Goal: Complete application form: Complete application form

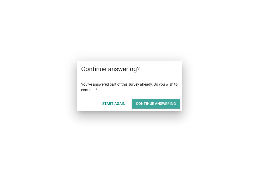
click at [143, 100] on button "Continue answering" at bounding box center [156, 103] width 49 height 9
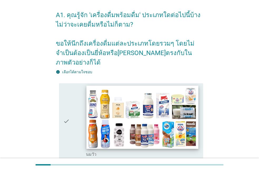
scroll to position [30, 0]
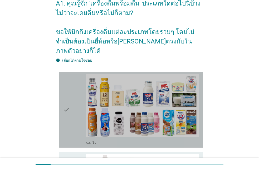
click at [77, 128] on div "check" at bounding box center [74, 110] width 23 height 72
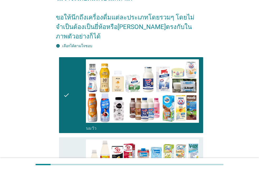
scroll to position [60, 0]
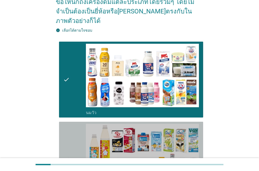
click at [77, 128] on div "check" at bounding box center [74, 160] width 23 height 72
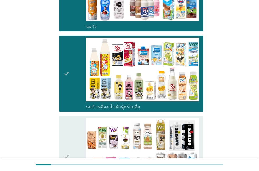
scroll to position [150, 0]
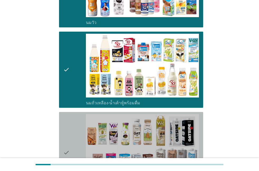
click at [77, 128] on div "check" at bounding box center [74, 152] width 23 height 77
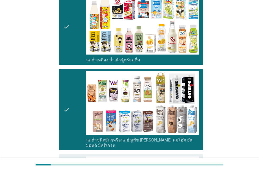
scroll to position [210, 0]
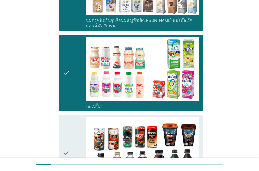
scroll to position [301, 0]
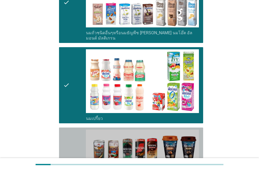
click at [74, 137] on div "check" at bounding box center [74, 166] width 23 height 72
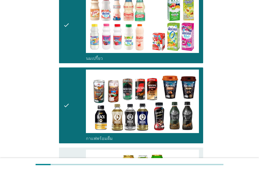
scroll to position [391, 0]
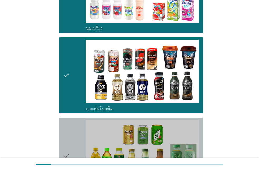
click at [74, 138] on div "check" at bounding box center [74, 156] width 23 height 72
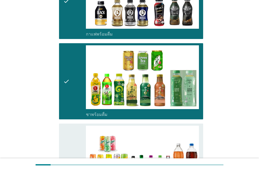
scroll to position [481, 0]
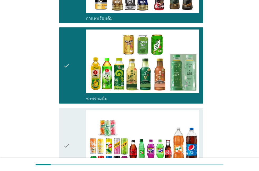
click at [72, 140] on div "check" at bounding box center [74, 146] width 23 height 72
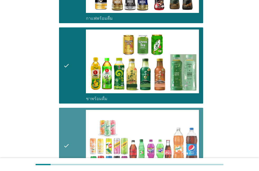
click at [72, 140] on div "check" at bounding box center [74, 146] width 23 height 72
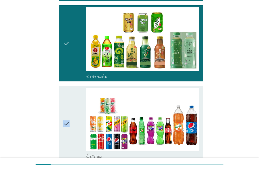
scroll to position [511, 0]
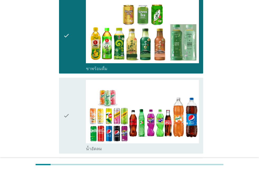
click at [73, 131] on div "check" at bounding box center [74, 116] width 23 height 72
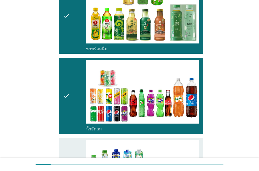
scroll to position [541, 0]
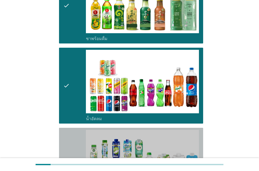
click at [72, 138] on div "check" at bounding box center [74, 166] width 23 height 72
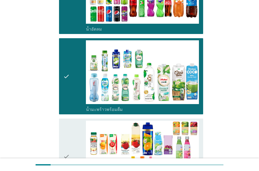
scroll to position [631, 0]
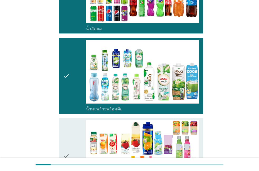
click at [69, 143] on div "check" at bounding box center [74, 156] width 23 height 72
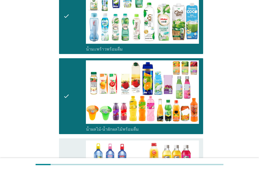
scroll to position [691, 0]
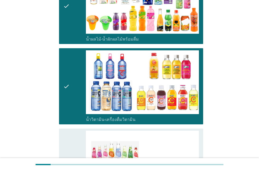
scroll to position [782, 0]
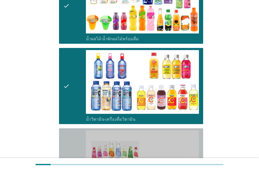
click at [69, 145] on icon "check" at bounding box center [66, 169] width 6 height 77
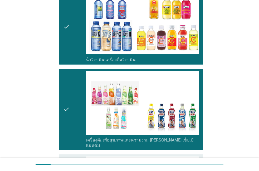
scroll to position [842, 0]
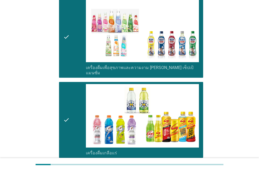
scroll to position [932, 0]
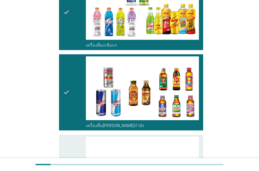
scroll to position [1022, 0]
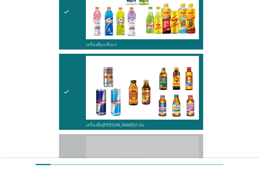
click at [75, 142] on div "check" at bounding box center [74, 172] width 23 height 72
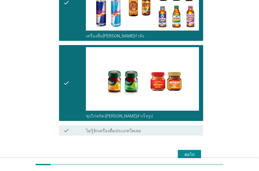
scroll to position [1112, 0]
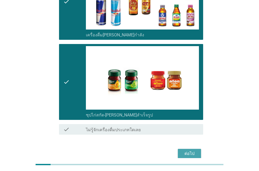
click at [179, 149] on button "ต่อไป" at bounding box center [189, 153] width 23 height 9
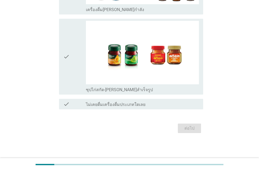
scroll to position [0, 0]
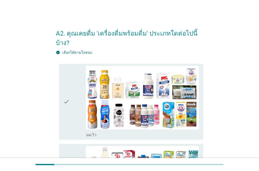
click at [68, 110] on icon "check" at bounding box center [66, 102] width 6 height 72
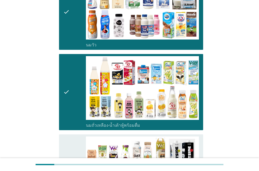
scroll to position [90, 0]
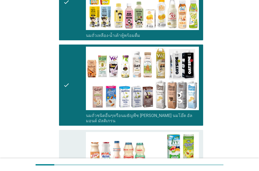
scroll to position [180, 0]
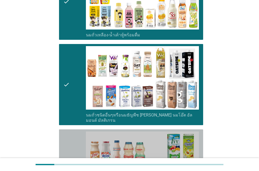
click at [67, 142] on icon "check" at bounding box center [66, 168] width 6 height 72
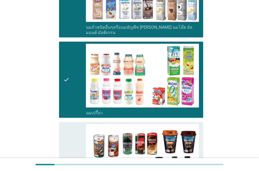
scroll to position [271, 0]
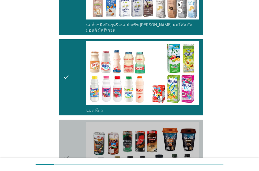
click at [67, 143] on icon "check" at bounding box center [66, 158] width 6 height 72
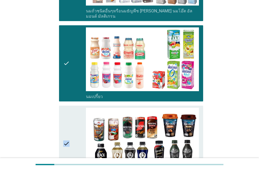
scroll to position [331, 0]
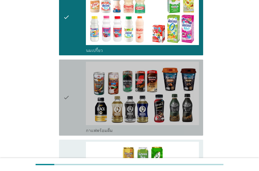
click at [74, 107] on div "check" at bounding box center [74, 98] width 23 height 72
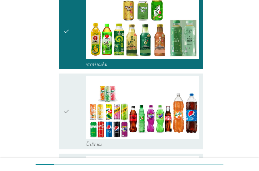
scroll to position [481, 0]
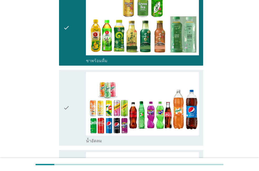
click at [75, 83] on div "check" at bounding box center [74, 108] width 23 height 72
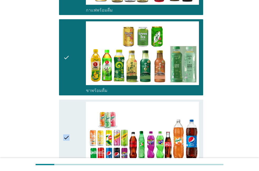
scroll to position [451, 0]
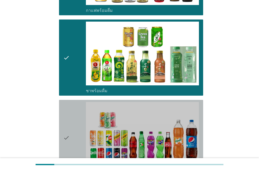
click at [69, 104] on icon "check" at bounding box center [66, 138] width 6 height 72
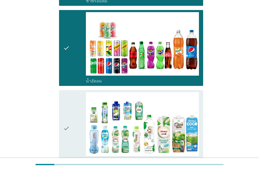
scroll to position [541, 0]
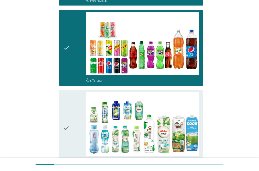
click at [69, 104] on icon "check" at bounding box center [66, 128] width 6 height 72
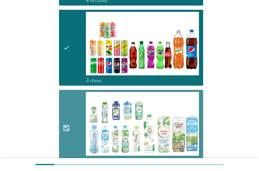
click at [69, 104] on icon "check" at bounding box center [66, 128] width 6 height 72
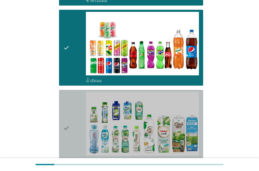
click at [70, 101] on div "check" at bounding box center [74, 128] width 23 height 72
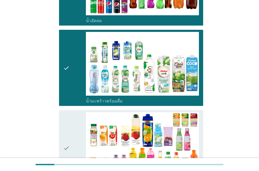
scroll to position [631, 0]
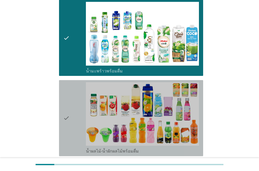
click at [67, 103] on icon "check" at bounding box center [66, 118] width 6 height 72
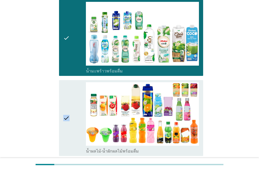
click at [67, 103] on icon "check" at bounding box center [66, 118] width 6 height 72
click at [68, 122] on icon "check" at bounding box center [66, 118] width 6 height 72
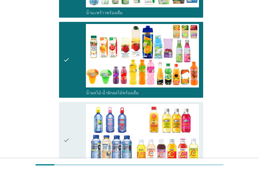
scroll to position [691, 0]
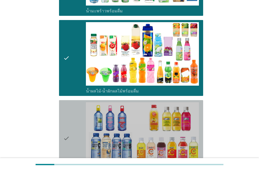
click at [63, 138] on icon "check" at bounding box center [66, 138] width 6 height 72
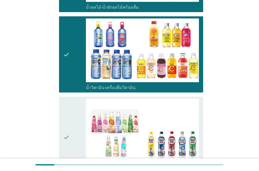
scroll to position [752, 0]
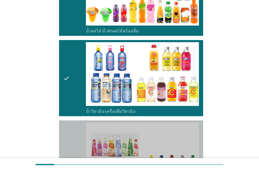
click at [63, 138] on icon "check" at bounding box center [66, 161] width 6 height 77
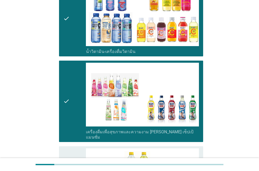
scroll to position [812, 0]
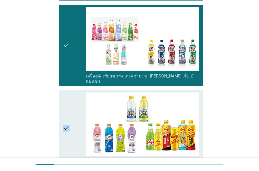
scroll to position [872, 0]
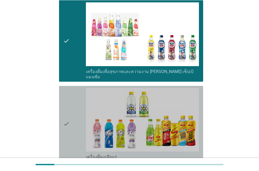
click at [73, 126] on div "check" at bounding box center [74, 124] width 23 height 72
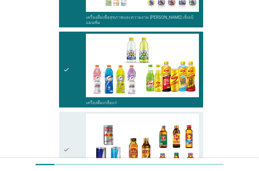
scroll to position [902, 0]
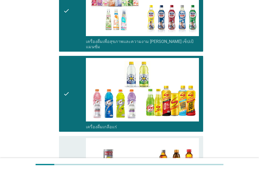
click at [68, 138] on icon "check" at bounding box center [66, 174] width 6 height 72
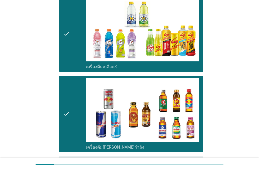
scroll to position [992, 0]
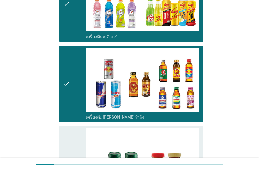
click at [63, 133] on icon "check" at bounding box center [66, 164] width 6 height 72
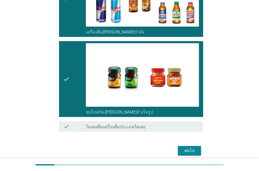
scroll to position [1078, 0]
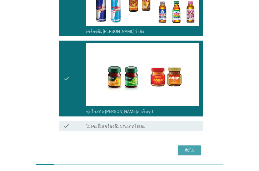
click at [186, 147] on div "ต่อไป" at bounding box center [189, 150] width 15 height 6
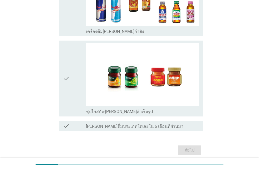
scroll to position [0, 0]
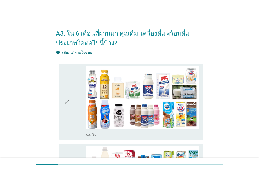
click at [69, 116] on icon "check" at bounding box center [66, 102] width 6 height 72
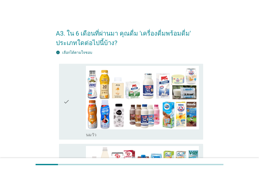
click at [69, 116] on icon "check" at bounding box center [66, 102] width 6 height 72
click at [68, 121] on icon "check" at bounding box center [66, 102] width 6 height 72
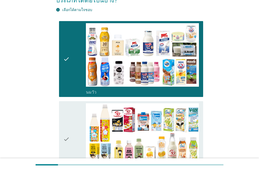
scroll to position [30, 0]
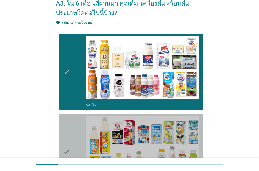
click at [68, 121] on icon "check" at bounding box center [66, 152] width 6 height 72
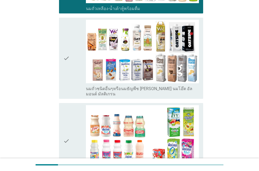
scroll to position [210, 0]
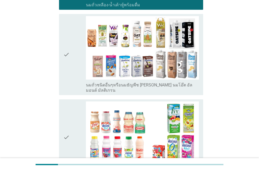
click at [68, 121] on icon "check" at bounding box center [66, 138] width 6 height 72
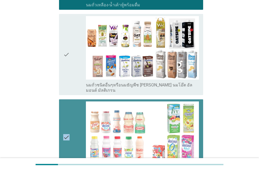
click at [68, 121] on icon "check" at bounding box center [66, 138] width 6 height 72
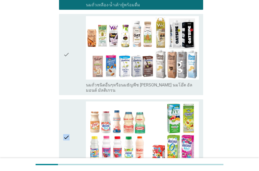
click at [68, 121] on icon "check" at bounding box center [66, 138] width 6 height 72
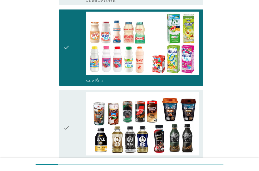
scroll to position [301, 0]
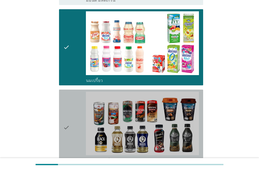
click at [68, 121] on icon "check" at bounding box center [66, 128] width 6 height 72
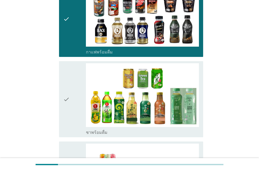
scroll to position [391, 0]
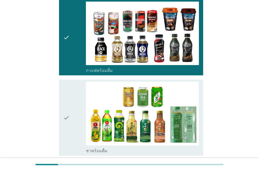
click at [68, 121] on icon "check" at bounding box center [66, 118] width 6 height 72
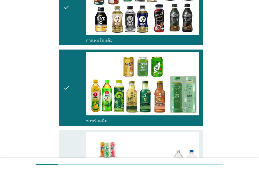
scroll to position [451, 0]
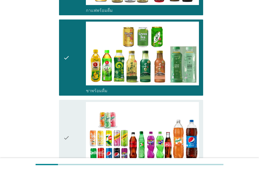
click at [68, 121] on icon "check" at bounding box center [66, 138] width 6 height 72
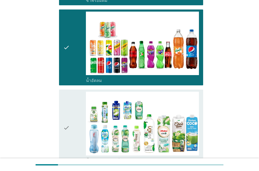
scroll to position [541, 0]
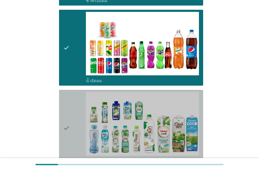
click at [68, 121] on icon "check" at bounding box center [66, 128] width 6 height 72
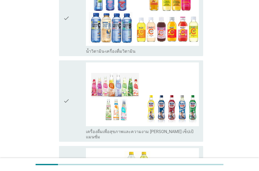
scroll to position [842, 0]
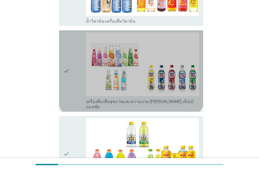
click at [71, 87] on div "check" at bounding box center [74, 70] width 23 height 77
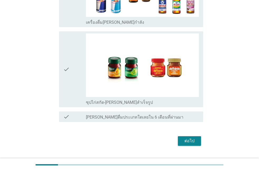
scroll to position [1087, 0]
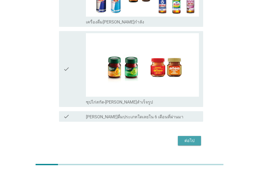
click at [186, 138] on div "ต่อไป" at bounding box center [189, 141] width 15 height 6
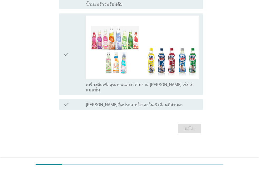
scroll to position [0, 0]
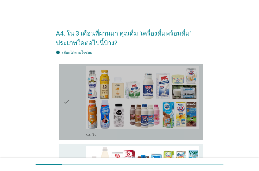
click at [73, 123] on div "check" at bounding box center [74, 102] width 23 height 72
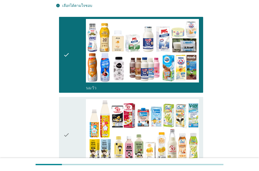
scroll to position [30, 0]
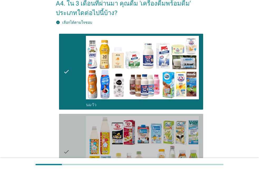
click at [73, 123] on div "check" at bounding box center [74, 152] width 23 height 72
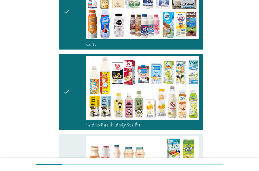
scroll to position [120, 0]
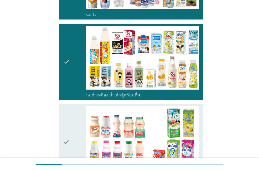
click at [73, 123] on div "check" at bounding box center [74, 142] width 23 height 72
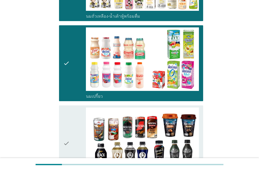
scroll to position [210, 0]
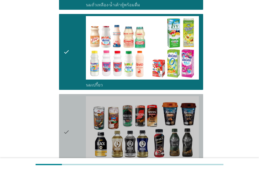
click at [73, 123] on div "check" at bounding box center [74, 132] width 23 height 72
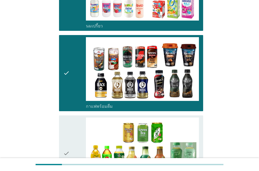
scroll to position [271, 0]
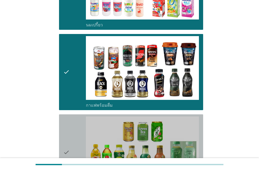
click at [73, 123] on div "check" at bounding box center [74, 153] width 23 height 72
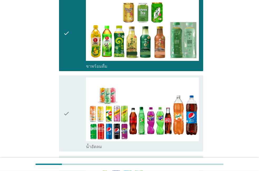
scroll to position [391, 0]
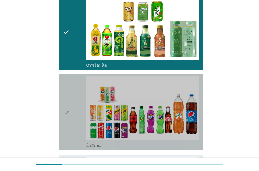
click at [72, 124] on div "check" at bounding box center [74, 112] width 23 height 72
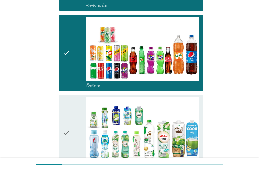
scroll to position [451, 0]
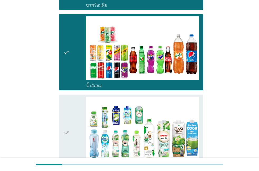
click at [72, 124] on div "check" at bounding box center [74, 133] width 23 height 72
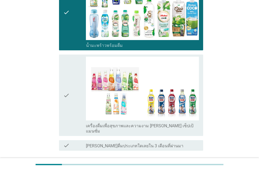
scroll to position [601, 0]
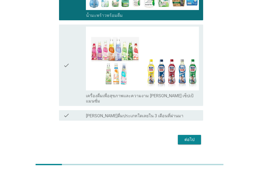
click at [195, 137] on div "ต่อไป" at bounding box center [189, 140] width 15 height 6
click at [195, 133] on div "ต่อไป" at bounding box center [129, 139] width 147 height 13
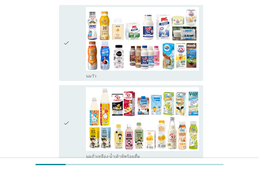
scroll to position [60, 0]
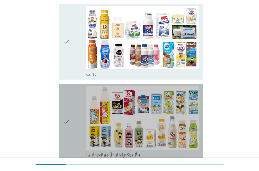
click at [71, 125] on div "check" at bounding box center [74, 122] width 23 height 72
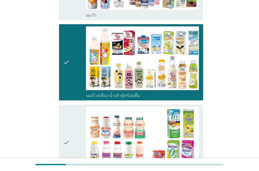
scroll to position [120, 0]
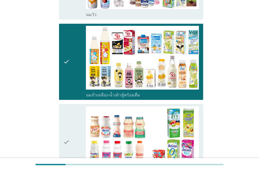
click at [71, 125] on div "check" at bounding box center [74, 142] width 23 height 72
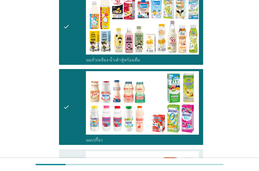
scroll to position [180, 0]
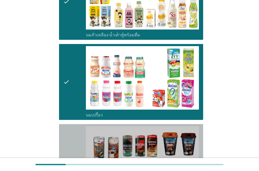
click at [71, 125] on div "check check_box กาแฟพร้อมดื่ม" at bounding box center [131, 162] width 144 height 76
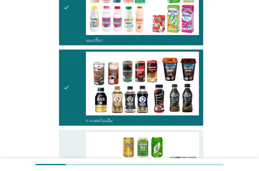
scroll to position [271, 0]
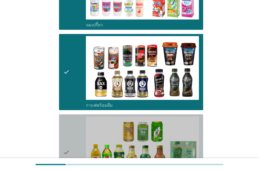
click at [70, 127] on div "check" at bounding box center [74, 153] width 23 height 72
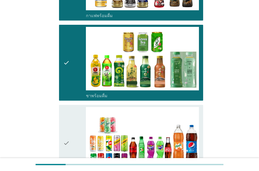
scroll to position [361, 0]
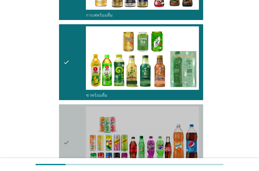
click at [66, 130] on icon "check" at bounding box center [66, 143] width 6 height 72
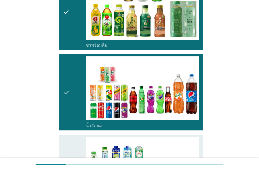
scroll to position [421, 0]
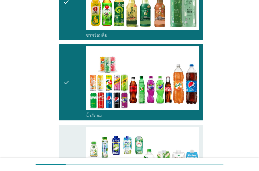
click at [64, 132] on icon "check" at bounding box center [66, 163] width 6 height 72
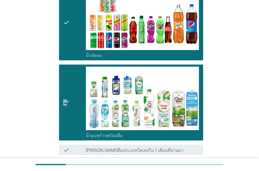
scroll to position [511, 0]
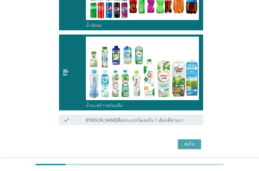
drag, startPoint x: 195, startPoint y: 147, endPoint x: 192, endPoint y: 148, distance: 2.7
click at [192, 148] on button "ต่อไป" at bounding box center [189, 144] width 23 height 9
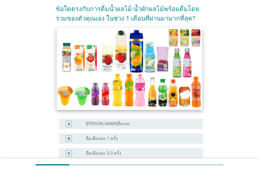
scroll to position [60, 0]
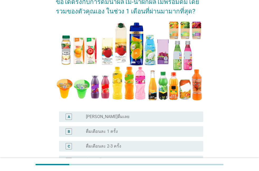
click at [139, 133] on div "radio_button_unchecked ดื่มเดือนละ 1 ครั้ง" at bounding box center [140, 131] width 109 height 5
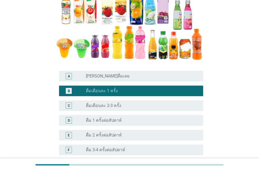
scroll to position [120, 0]
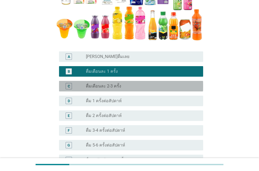
click at [113, 82] on div "C radio_button_unchecked ดื่มเดือนละ 2-3 ครั้ง" at bounding box center [131, 86] width 144 height 11
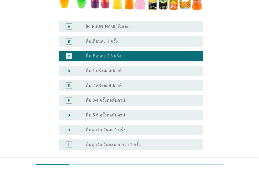
scroll to position [180, 0]
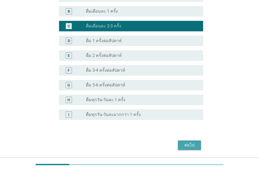
click at [179, 144] on button "ต่อไป" at bounding box center [189, 145] width 23 height 9
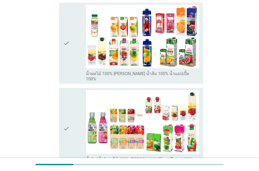
scroll to position [90, 0]
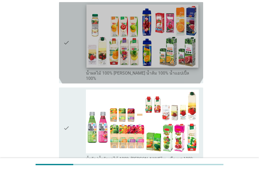
click at [108, 42] on img at bounding box center [142, 35] width 112 height 63
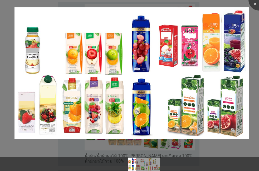
click at [35, 153] on div at bounding box center [129, 155] width 259 height 4
click at [33, 153] on div at bounding box center [129, 155] width 259 height 4
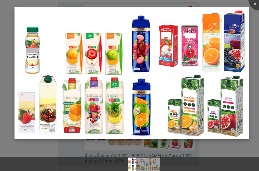
click at [46, 114] on img at bounding box center [132, 73] width 235 height 132
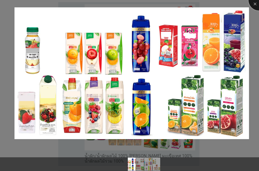
click at [256, 9] on div at bounding box center [259, -1] width 21 height 21
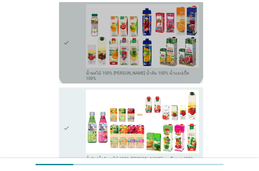
click at [76, 60] on div "check" at bounding box center [74, 42] width 23 height 77
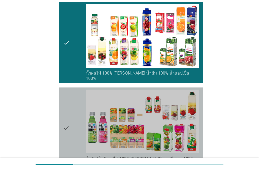
click at [73, 114] on div "check" at bounding box center [74, 128] width 23 height 77
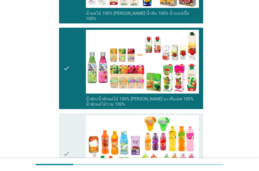
scroll to position [150, 0]
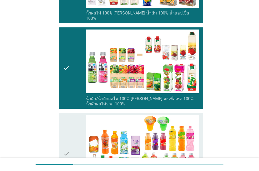
click at [73, 115] on div "check" at bounding box center [74, 153] width 23 height 77
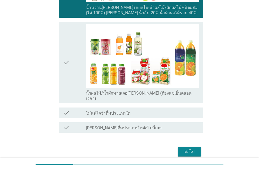
scroll to position [330, 0]
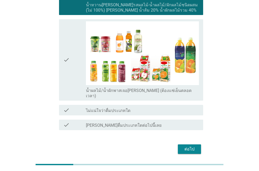
click at [191, 146] on div "ต่อไป" at bounding box center [189, 149] width 15 height 6
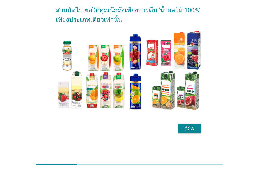
scroll to position [0, 0]
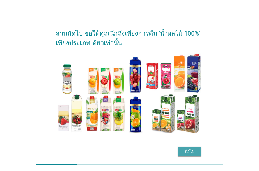
click at [182, 150] on div "ต่อไป" at bounding box center [189, 151] width 15 height 6
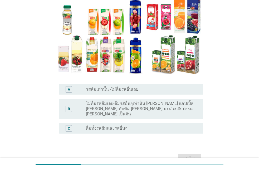
scroll to position [60, 0]
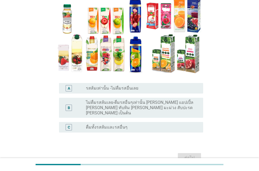
click at [111, 125] on label "ดื่มทั้งรสส้มและรสอื่นๆ" at bounding box center [107, 127] width 42 height 5
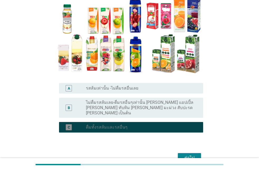
click at [111, 125] on label "ดื่มทั้งรสส้มและรสอื่นๆ" at bounding box center [107, 127] width 42 height 5
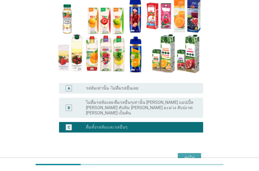
click at [181, 154] on button "ต่อไป" at bounding box center [189, 157] width 23 height 9
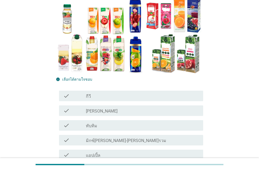
click at [115, 143] on label "มิกซ์[PERSON_NAME]-[PERSON_NAME]รวม" at bounding box center [126, 140] width 80 height 5
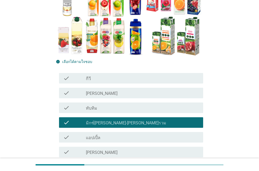
scroll to position [90, 0]
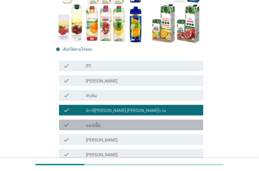
click at [121, 130] on div "check check_box_outline_blank แอปเปิ้ล" at bounding box center [131, 125] width 144 height 11
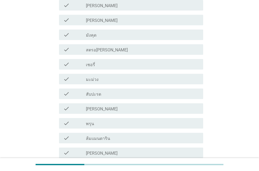
scroll to position [241, 0]
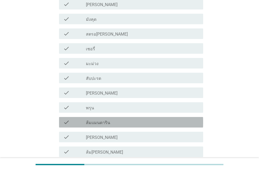
click at [115, 127] on div "check check_box_outline_blank ส้มแมนดาริน" at bounding box center [131, 122] width 144 height 11
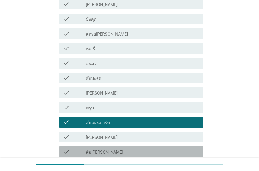
click at [109, 150] on div "check_box_outline_blank ส้ม[PERSON_NAME]" at bounding box center [142, 152] width 113 height 6
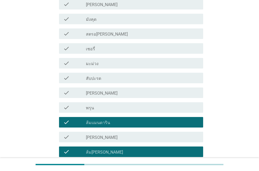
click at [109, 136] on div "check_box_outline_blank [PERSON_NAME]" at bounding box center [142, 137] width 113 height 6
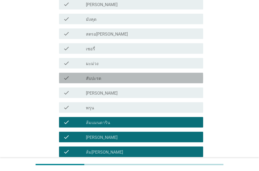
click at [108, 75] on div "check_box_outline_blank สับปะรด" at bounding box center [142, 78] width 113 height 6
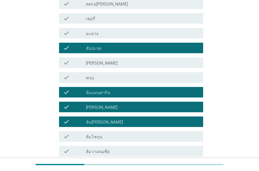
scroll to position [301, 0]
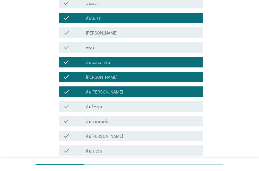
click at [87, 109] on label "ส้มโชกุน" at bounding box center [94, 106] width 16 height 5
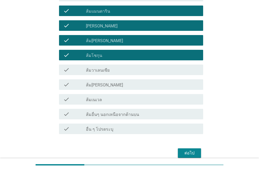
scroll to position [361, 0]
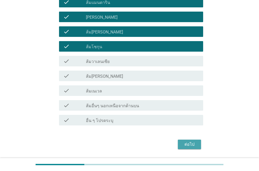
click at [183, 145] on div "ต่อไป" at bounding box center [189, 144] width 15 height 6
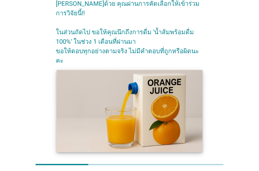
scroll to position [30, 0]
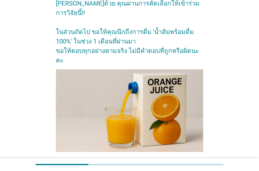
click at [188, 166] on div "ต่อไป" at bounding box center [189, 169] width 15 height 6
click at [188, 163] on div "ต่อไป" at bounding box center [129, 169] width 147 height 13
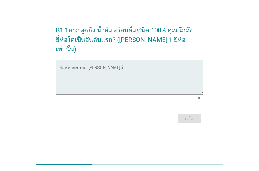
scroll to position [0, 0]
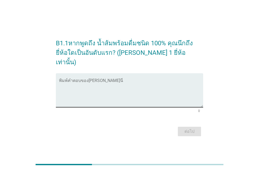
click at [161, 95] on textarea "พิมพ์คำตอบของคุณ ที่นี่" at bounding box center [131, 94] width 144 height 28
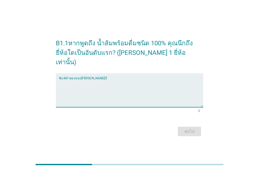
type textarea "m"
type textarea "ทิปโก้"
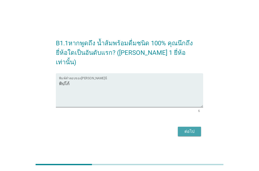
click at [189, 127] on button "ต่อไป" at bounding box center [189, 131] width 23 height 9
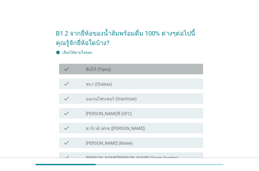
click at [121, 69] on div "check_box_outline_blank ทิปโก้ (Tipco)" at bounding box center [142, 69] width 113 height 6
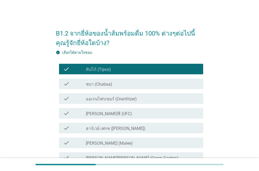
click at [117, 81] on div "check_box_outline_blank ชบา (Chabaa)" at bounding box center [142, 84] width 113 height 6
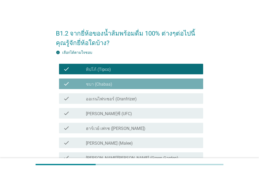
click at [117, 81] on div "check_box_outline_blank ชบา (Chabaa)" at bounding box center [142, 84] width 113 height 6
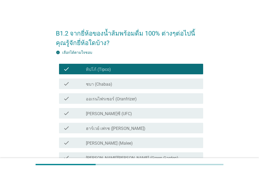
click at [117, 81] on div "check_box_outline_blank ชบา (Chabaa)" at bounding box center [142, 84] width 113 height 6
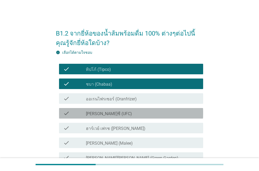
click at [118, 109] on div "check check_box_outline_blank [PERSON_NAME]ซี (UFC)" at bounding box center [131, 113] width 144 height 11
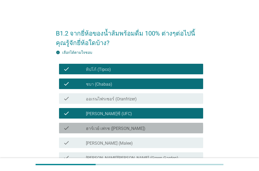
click at [112, 132] on div "check check_box_outline_blank ฮาร์เวย์ เฟรช ([PERSON_NAME])" at bounding box center [131, 128] width 144 height 11
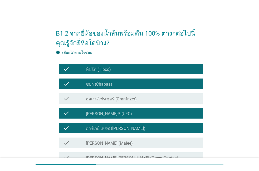
scroll to position [30, 0]
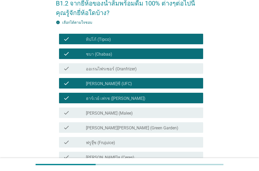
click at [116, 115] on div "check_box_outline_blank [PERSON_NAME] (Malee)" at bounding box center [142, 113] width 113 height 6
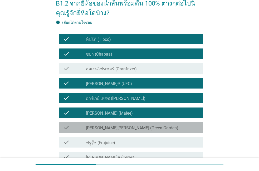
click at [110, 132] on div "check check_box_outline_blank [PERSON_NAME][PERSON_NAME] (Green Garden)" at bounding box center [131, 127] width 144 height 11
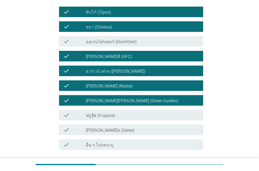
scroll to position [60, 0]
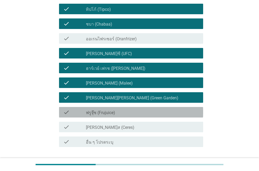
click at [116, 110] on div "check_box_outline_blank ฟรูจุ๊ซ (Frujuice)" at bounding box center [142, 112] width 113 height 6
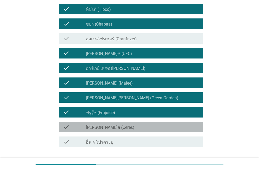
click at [107, 123] on div "check check_box_outline_blank [PERSON_NAME]ส (Ceres)" at bounding box center [131, 127] width 144 height 11
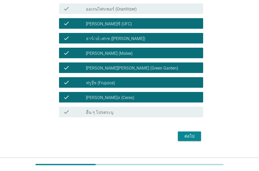
scroll to position [90, 0]
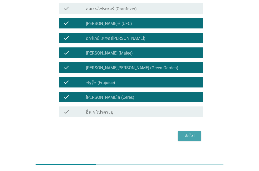
click at [196, 131] on button "ต่อไป" at bounding box center [189, 135] width 23 height 9
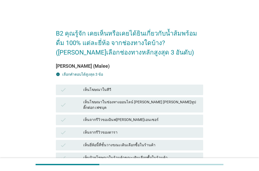
click at [136, 96] on div "check เห็นโฆษณาในทีวี" at bounding box center [130, 90] width 150 height 13
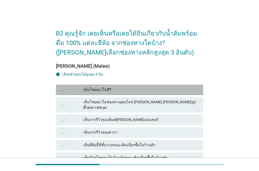
click at [137, 93] on div "check เห็นโฆษณาในทีวี" at bounding box center [129, 90] width 147 height 11
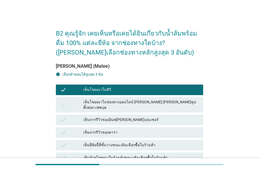
click at [131, 104] on div "เห็นโฆษณาในช่องทางออนไลน์ [PERSON_NAME] [PERSON_NAME]ทูป ติ๊กต่อก เฟซบุค" at bounding box center [141, 104] width 116 height 11
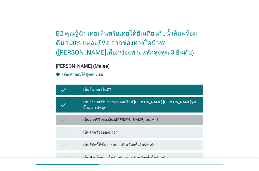
click at [125, 117] on div "เห็นจากรีวิวของอินฟ[PERSON_NAME]เอนเซอร์" at bounding box center [141, 120] width 116 height 6
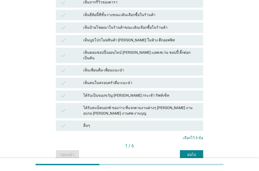
scroll to position [146, 0]
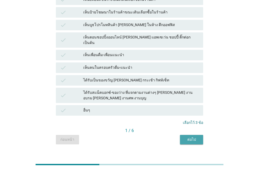
click at [193, 137] on div "ต่อไป" at bounding box center [191, 140] width 15 height 6
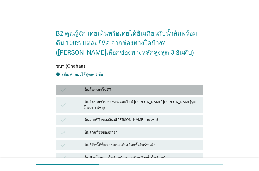
click at [132, 92] on div "เห็นโฆษณาในทีวี" at bounding box center [141, 90] width 116 height 6
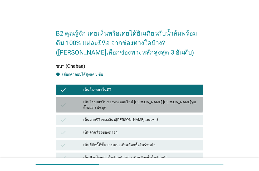
click at [128, 106] on div "check เห็นโฆษณาในช่องทางออนไลน์ [PERSON_NAME] [PERSON_NAME]ทูป ติ๊กต่อก เฟซบุค" at bounding box center [129, 104] width 147 height 15
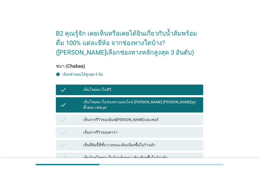
click at [124, 121] on div "check เห็นจากรีวิวของอินฟ[PERSON_NAME]เอนเซอร์" at bounding box center [130, 120] width 150 height 13
click at [126, 117] on div "เห็นจากรีวิวของอินฟ[PERSON_NAME]เอนเซอร์" at bounding box center [141, 120] width 116 height 6
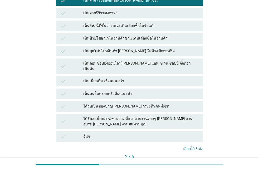
scroll to position [120, 0]
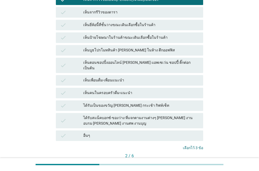
click at [194, 162] on div "ต่อไป" at bounding box center [191, 165] width 15 height 6
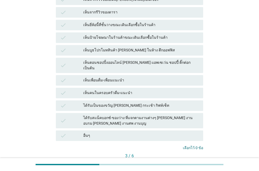
scroll to position [0, 0]
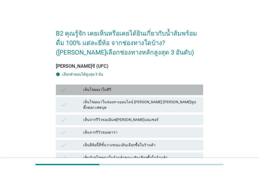
click at [151, 90] on div "เห็นโฆษณาในทีวี" at bounding box center [141, 90] width 116 height 6
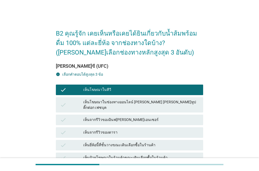
click at [153, 117] on div "เห็นจากรีวิวของอินฟ[PERSON_NAME]เอนเซอร์" at bounding box center [141, 120] width 116 height 6
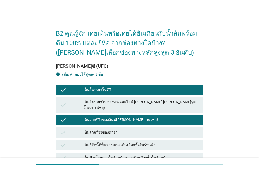
click at [158, 103] on div "เห็นโฆษณาในช่องทางออนไลน์ [PERSON_NAME] [PERSON_NAME]ทูป ติ๊กต่อก เฟซบุค" at bounding box center [141, 104] width 116 height 11
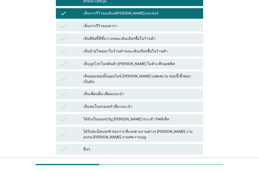
scroll to position [120, 0]
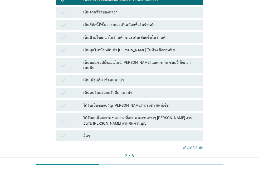
click at [194, 160] on button "ต่อไป" at bounding box center [191, 164] width 23 height 9
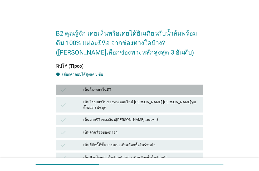
click at [165, 89] on div "เห็นโฆษณาในทีวี" at bounding box center [141, 90] width 116 height 6
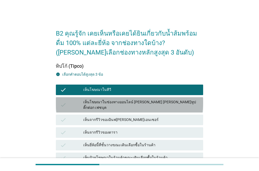
click at [158, 100] on div "เห็นโฆษณาในช่องทางออนไลน์ [PERSON_NAME] [PERSON_NAME]ทูป ติ๊กต่อก เฟซบุค" at bounding box center [141, 104] width 116 height 11
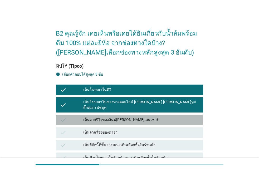
click at [152, 117] on div "เห็นจากรีวิวของอินฟ[PERSON_NAME]เอนเซอร์" at bounding box center [141, 120] width 116 height 6
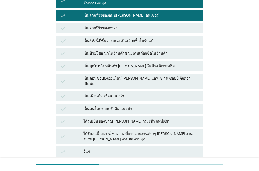
scroll to position [120, 0]
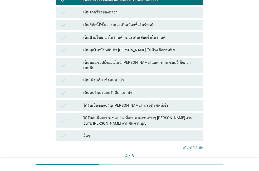
click at [184, 160] on button "ต่อไป" at bounding box center [191, 164] width 23 height 9
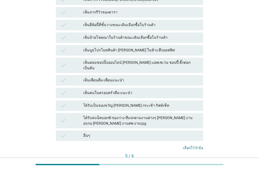
scroll to position [0, 0]
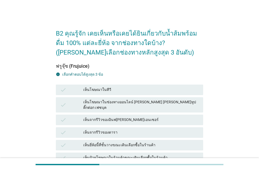
click at [161, 95] on div "check เห็นโฆษณาในทีวี" at bounding box center [130, 90] width 150 height 13
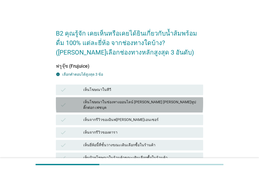
click at [155, 103] on div "เห็นโฆษณาในช่องทางออนไลน์ [PERSON_NAME] [PERSON_NAME]ทูป ติ๊กต่อก เฟซบุค" at bounding box center [141, 104] width 116 height 11
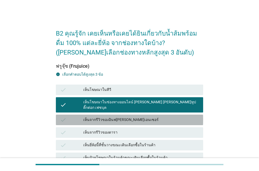
click at [146, 117] on div "เห็นจากรีวิวของอินฟ[PERSON_NAME]เอนเซอร์" at bounding box center [141, 120] width 116 height 6
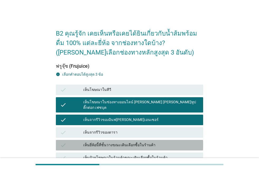
click at [153, 140] on div "check เห็นยี่ห้อนี้ที่ชั้นวางขณะเดินเลือกซื้อในร้านค้า" at bounding box center [129, 145] width 147 height 11
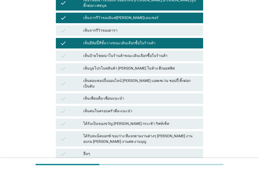
scroll to position [120, 0]
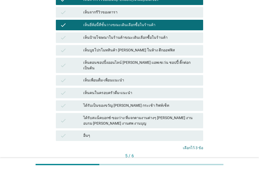
click at [185, 162] on div "ต่อไป" at bounding box center [191, 165] width 15 height 6
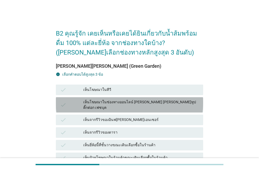
click at [164, 103] on div "เห็นโฆษณาในช่องทางออนไลน์ [PERSON_NAME] [PERSON_NAME]ทูป ติ๊กต่อก เฟซบุค" at bounding box center [141, 104] width 116 height 11
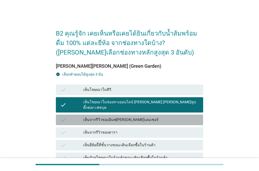
click at [158, 117] on div "เห็นจากรีวิวของอินฟ[PERSON_NAME]เอนเซอร์" at bounding box center [141, 120] width 116 height 6
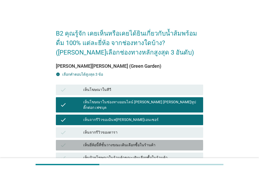
click at [160, 140] on div "check เห็นยี่ห้อนี้ที่ชั้นวางขณะเดินเลือกซื้อในร้านค้า" at bounding box center [129, 145] width 147 height 11
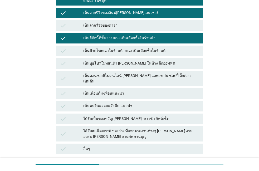
scroll to position [120, 0]
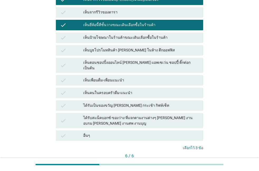
click at [184, 160] on button "คำถามต่อไป" at bounding box center [189, 164] width 28 height 9
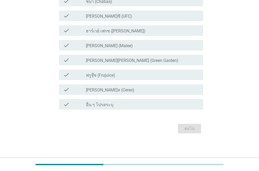
scroll to position [0, 0]
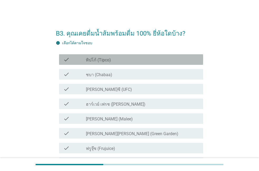
click at [119, 63] on div "check check_box_outline_blank ทิปโก้ (Tipco)" at bounding box center [131, 59] width 144 height 11
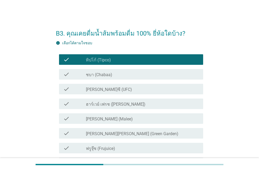
click at [117, 92] on div "check check_box_outline_blank [PERSON_NAME]ซี (UFC)" at bounding box center [131, 89] width 144 height 11
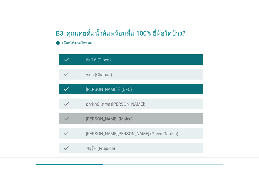
click at [125, 115] on div "check check_box_outline_blank [PERSON_NAME] (Malee)" at bounding box center [131, 118] width 144 height 11
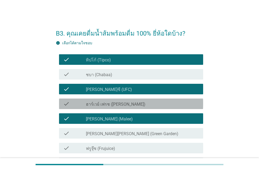
click at [124, 102] on label "ฮาร์เวย์ เฟรช ([PERSON_NAME])" at bounding box center [116, 104] width 60 height 5
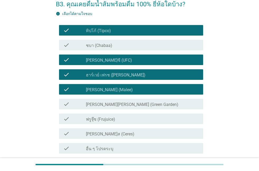
scroll to position [30, 0]
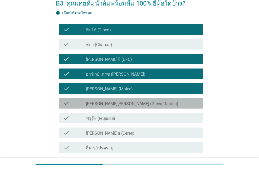
click at [111, 103] on label "[PERSON_NAME][PERSON_NAME] (Green Garden)" at bounding box center [132, 103] width 93 height 5
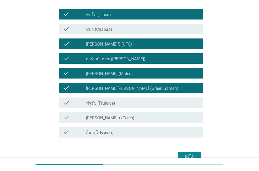
scroll to position [60, 0]
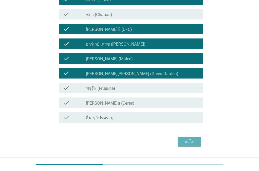
drag, startPoint x: 182, startPoint y: 140, endPoint x: 179, endPoint y: 135, distance: 6.2
click at [188, 140] on div "ต่อไป" at bounding box center [189, 142] width 15 height 6
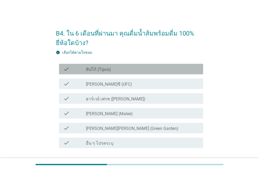
click at [144, 72] on div "check_box_outline_blank ทิปโก้ (Tipco)" at bounding box center [142, 69] width 113 height 6
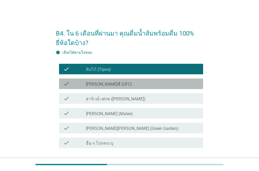
click at [133, 81] on div "check_box [PERSON_NAME]ซี (UFC)" at bounding box center [142, 84] width 113 height 6
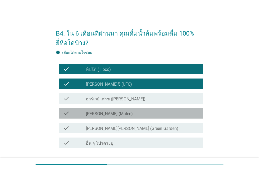
click at [117, 113] on div "check_box [PERSON_NAME] (Malee)" at bounding box center [142, 113] width 113 height 6
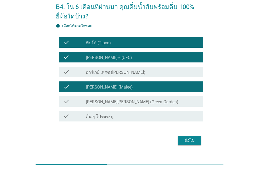
scroll to position [39, 0]
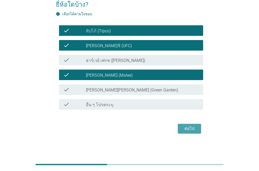
click at [189, 125] on button "ต่อไป" at bounding box center [189, 128] width 23 height 9
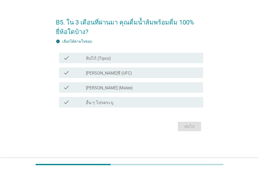
scroll to position [0, 0]
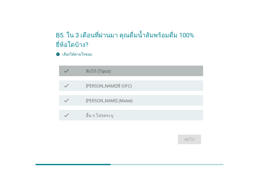
click at [133, 70] on div "check_box_outline_blank ทิปโก้ (Tipco)" at bounding box center [142, 71] width 113 height 6
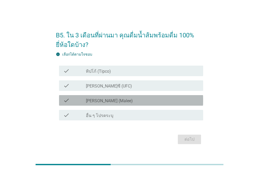
click at [118, 99] on div "check_box [PERSON_NAME] (Malee)" at bounding box center [142, 100] width 113 height 6
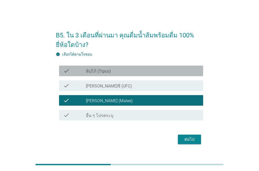
click at [124, 76] on div "check check_box_outline_blank ทิปโก้ (Tipco)" at bounding box center [131, 71] width 144 height 11
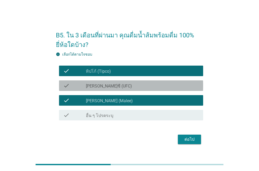
click at [157, 86] on div "check_box [PERSON_NAME]ซี (UFC)" at bounding box center [142, 86] width 113 height 6
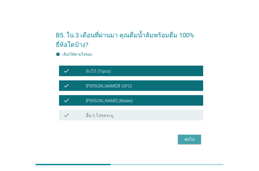
click at [181, 140] on button "ต่อไป" at bounding box center [189, 139] width 23 height 9
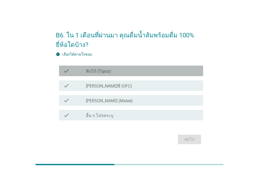
click at [136, 73] on div "check_box_outline_blank ทิปโก้ (Tipco)" at bounding box center [142, 71] width 113 height 6
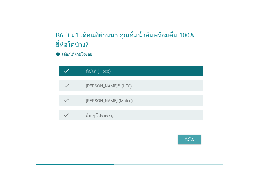
click at [182, 135] on button "ต่อไป" at bounding box center [189, 139] width 23 height 9
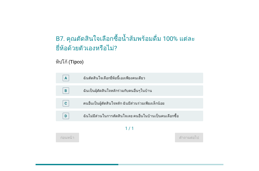
click at [134, 74] on div "A ฉันตัดสินใจเลือกยี่ห้อนี้เองเพียงคนเดียว" at bounding box center [129, 78] width 147 height 11
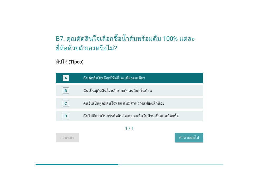
click at [189, 139] on div "คำถามต่อไป" at bounding box center [189, 138] width 20 height 6
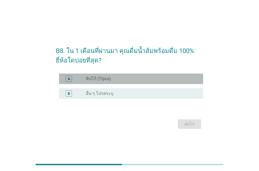
click at [155, 79] on div "radio_button_unchecked ทิปโก้ (Tipco)" at bounding box center [140, 78] width 109 height 5
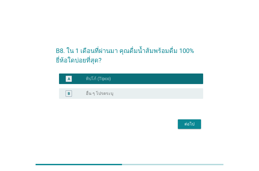
click at [181, 124] on button "ต่อไป" at bounding box center [189, 123] width 23 height 9
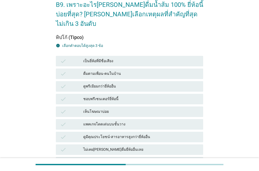
scroll to position [30, 0]
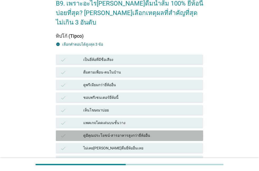
click at [125, 133] on div "ดูมีคุณประโยชน์-สารอาหารสูงกว่ายี่ห้ออื่น" at bounding box center [141, 136] width 116 height 6
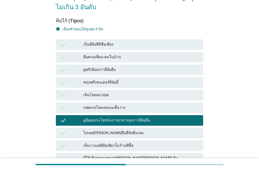
scroll to position [60, 0]
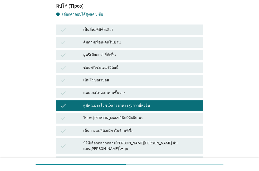
click at [118, 156] on div "check รสชาติอร่อยกว่ายี่ห้ออื่น" at bounding box center [129, 161] width 147 height 11
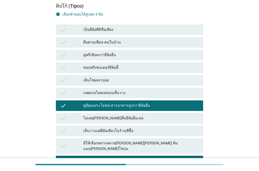
scroll to position [90, 0]
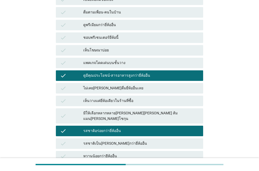
click at [118, 141] on div "รสชาติเป็น[PERSON_NAME]กว่ายี่ห้ออื่น" at bounding box center [141, 144] width 116 height 6
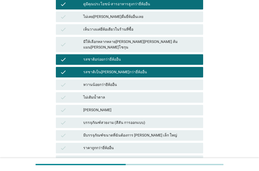
scroll to position [150, 0]
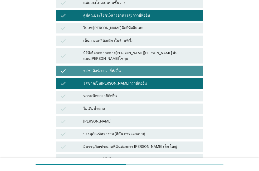
click at [149, 68] on div "รสชาติอร่อยกว่ายี่ห้ออื่น" at bounding box center [141, 71] width 116 height 6
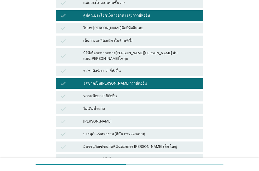
click at [125, 106] on div "ไม่เติมน้ำตาล" at bounding box center [141, 109] width 116 height 6
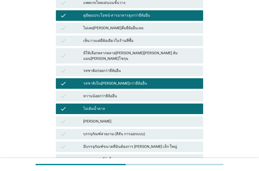
click at [125, 156] on div "ราคาถูกกว่ายี่ห้ออื่น" at bounding box center [141, 159] width 116 height 6
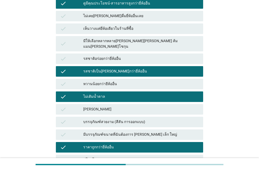
scroll to position [180, 0]
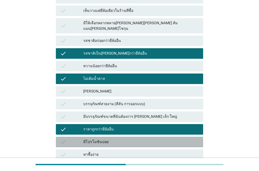
click at [126, 139] on div "มีโปรโมชันบ่อย" at bounding box center [141, 142] width 116 height 6
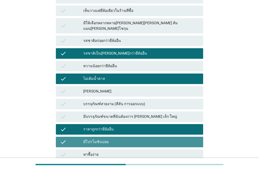
click at [123, 137] on div "check มีโปรโมชันบ่อย" at bounding box center [129, 142] width 147 height 11
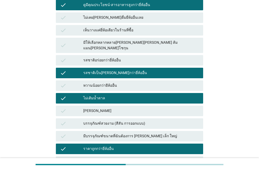
scroll to position [120, 0]
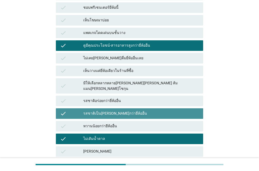
click at [126, 110] on div "รสชาติเป็น[PERSON_NAME]กว่ายี่ห้ออื่น" at bounding box center [141, 113] width 116 height 6
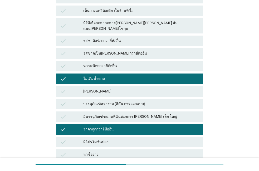
scroll to position [210, 0]
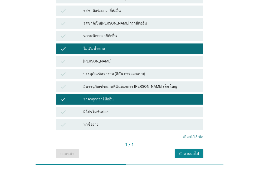
click at [179, 149] on button "คำถามต่อไป" at bounding box center [189, 153] width 28 height 9
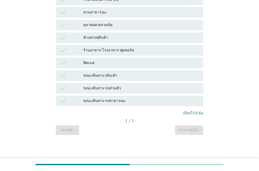
scroll to position [0, 0]
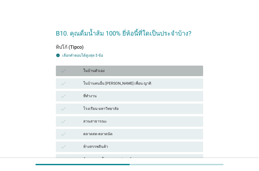
click at [105, 70] on div "ในบ้านตัวเอง" at bounding box center [141, 71] width 116 height 6
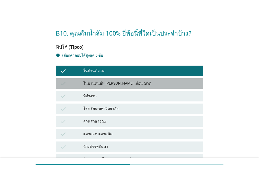
click at [104, 84] on div "ในบ้านคนอื่น [PERSON_NAME] เพื่อน ญาติ" at bounding box center [141, 83] width 116 height 6
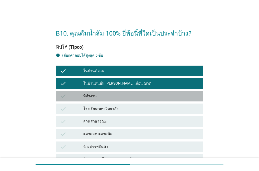
click at [107, 97] on div "ที่ทำงาน" at bounding box center [141, 96] width 116 height 6
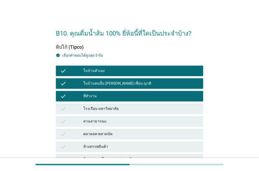
scroll to position [60, 0]
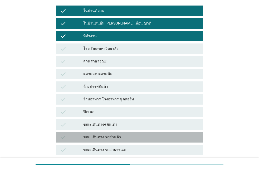
click at [123, 141] on div "check ขณะเดินทาง-รถส่วนตัว" at bounding box center [129, 137] width 147 height 11
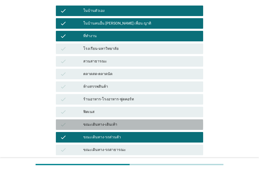
click at [117, 123] on div "ขณะเดินทาง-เดินเท้า" at bounding box center [141, 125] width 116 height 6
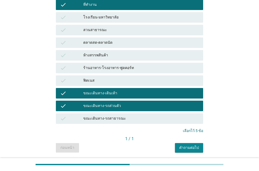
scroll to position [109, 0]
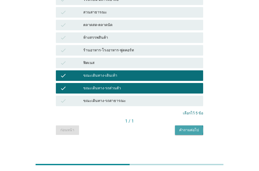
click at [203, 133] on button "คำถามต่อไป" at bounding box center [189, 130] width 28 height 9
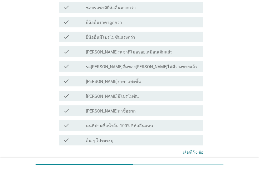
scroll to position [60, 0]
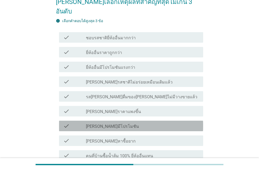
click at [140, 121] on div "check check_box_outline_blank [PERSON_NAME]มีโปรโมชัน" at bounding box center [131, 126] width 144 height 11
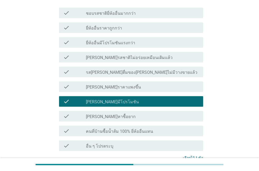
scroll to position [115, 0]
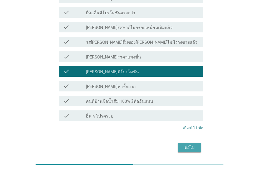
click at [195, 145] on div "ต่อไป" at bounding box center [189, 148] width 15 height 6
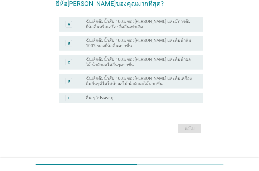
scroll to position [0, 0]
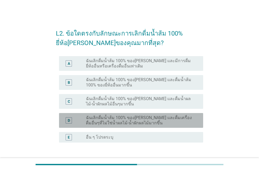
click at [139, 119] on label "ฉันเลิกดื่มน้ำส้ม 100% ของ[PERSON_NAME] และดื่มเครื่องดื่มอื่นๆที่ไม่ใช่น้ำผลไม…" at bounding box center [140, 120] width 109 height 11
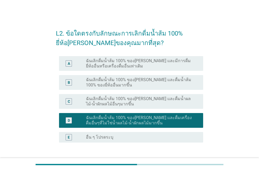
scroll to position [30, 0]
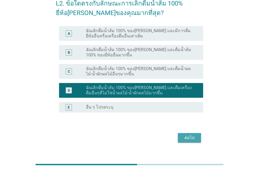
click at [186, 142] on button "ต่อไป" at bounding box center [189, 137] width 23 height 9
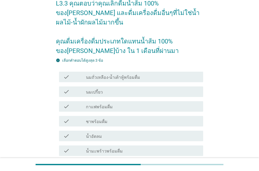
scroll to position [0, 0]
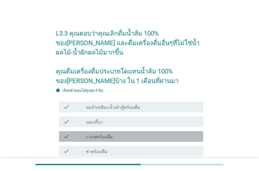
click at [113, 133] on div "check_box_outline_blank กาแฟพร้อมดื่ม" at bounding box center [142, 136] width 113 height 6
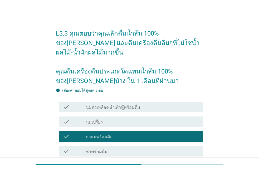
click at [113, 119] on div "check_box_outline_blank นมเปรี้ยว" at bounding box center [142, 122] width 113 height 6
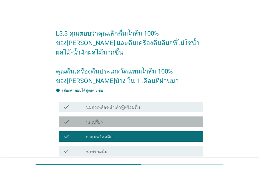
click at [113, 119] on div "check_box_outline_blank นมเปรี้ยว" at bounding box center [142, 122] width 113 height 6
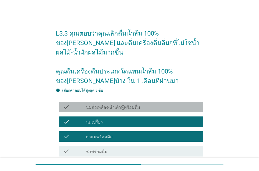
click at [119, 105] on label "นมถั่วเหลือง-น้ำเต้าหู้พร้อมดื่ม" at bounding box center [113, 107] width 54 height 5
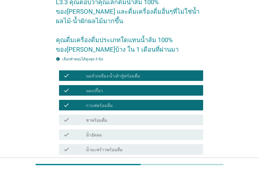
scroll to position [30, 0]
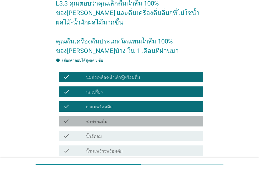
click at [107, 118] on div "check_box_outline_blank ชาพร้อมดื่ม" at bounding box center [142, 121] width 113 height 6
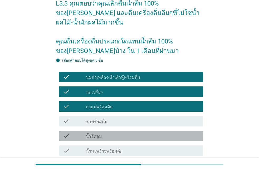
click at [122, 133] on div "check_box_outline_blank น้ำอัดลม" at bounding box center [142, 136] width 113 height 6
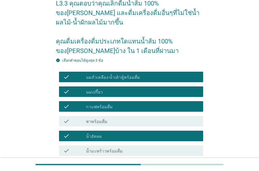
click at [123, 118] on div "check_box_outline_blank ชาพร้อมดื่ม" at bounding box center [142, 121] width 113 height 6
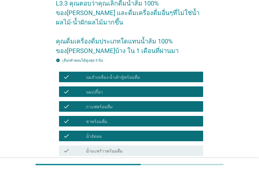
scroll to position [60, 0]
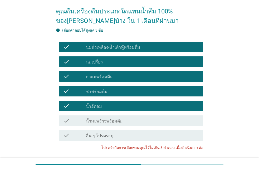
click at [123, 118] on div "check_box_outline_blank น้ำมะพร้าวพร้อมดื่ม" at bounding box center [142, 121] width 113 height 6
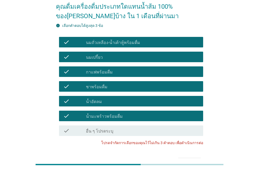
scroll to position [59, 0]
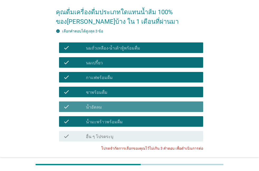
click at [110, 104] on div "check_box_outline_blank น้ำอัดลม" at bounding box center [142, 107] width 113 height 6
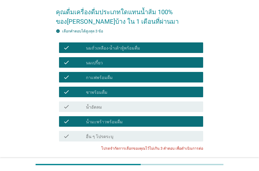
click at [106, 59] on div "check_box_outline_blank นมเปรี้ยว" at bounding box center [142, 62] width 113 height 6
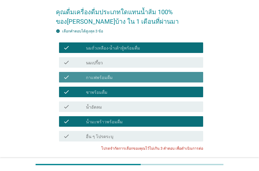
click at [128, 72] on div "check check_box_outline_blank กาแฟพร้อมดื่ม" at bounding box center [131, 77] width 144 height 11
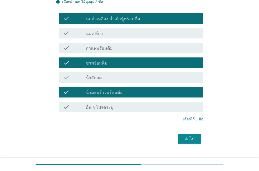
scroll to position [89, 0]
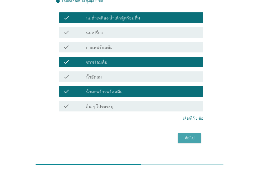
click at [184, 135] on div "ต่อไป" at bounding box center [189, 138] width 15 height 6
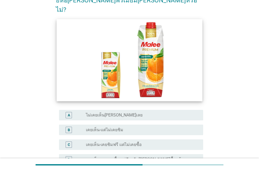
scroll to position [60, 0]
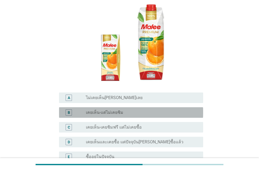
click at [134, 110] on div "radio_button_unchecked เคยเห็น-แต่ไม่เคยชิม" at bounding box center [140, 112] width 109 height 5
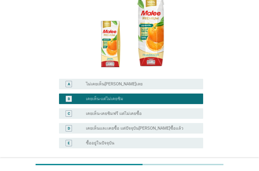
scroll to position [90, 0]
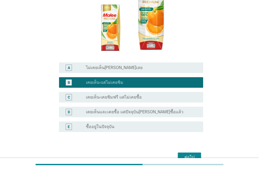
click at [182, 153] on button "ต่อไป" at bounding box center [189, 157] width 23 height 9
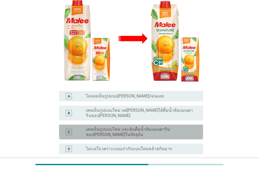
click at [151, 127] on div "radio_button_unchecked เคยเห็นรูปแบบใหม่ และฉันดื่มน้ำส้มแมนดารินของ[PERSON_NAM…" at bounding box center [142, 132] width 113 height 11
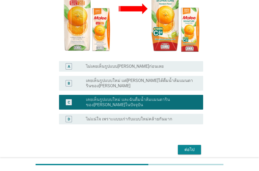
scroll to position [120, 0]
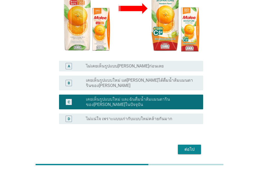
click at [187, 146] on div "ต่อไป" at bounding box center [189, 149] width 15 height 6
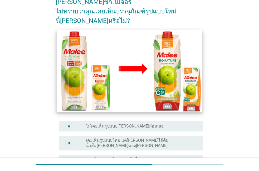
scroll to position [90, 0]
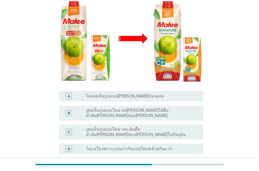
click at [146, 125] on div "C radio_button_unchecked เคยเห็นรูปแบบใหม่ และฉันดื่มน้ำส้ม[PERSON_NAME]ของ[PER…" at bounding box center [131, 132] width 144 height 15
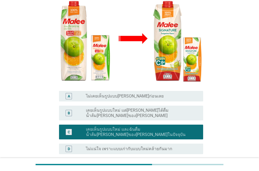
scroll to position [120, 0]
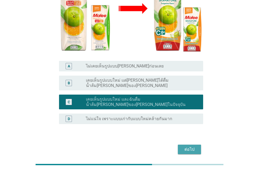
click at [183, 146] on div "ต่อไป" at bounding box center [189, 149] width 15 height 6
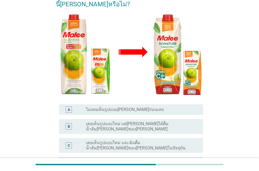
scroll to position [90, 0]
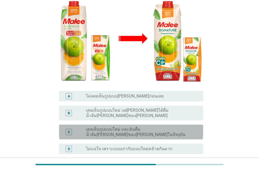
click at [146, 125] on div "C radio_button_unchecked เคยเห็นรูปแบบใหม่ และฉันดื่มน้ำส้ม[PERSON_NAME]ของ[PER…" at bounding box center [131, 132] width 144 height 15
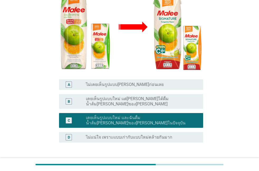
scroll to position [120, 0]
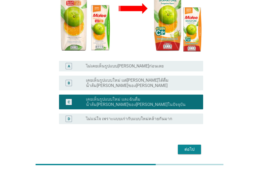
click at [182, 145] on button "ต่อไป" at bounding box center [189, 149] width 23 height 9
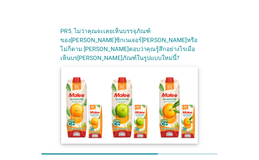
scroll to position [30, 0]
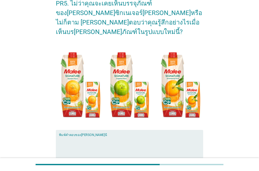
click at [165, 143] on textarea "พิมพ์คำตอบของคุณ ที่นี่" at bounding box center [131, 150] width 144 height 28
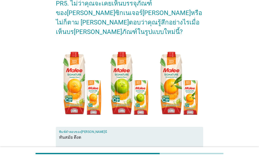
click at [93, 136] on textarea "ทันสมัย ดึงด" at bounding box center [131, 147] width 144 height 28
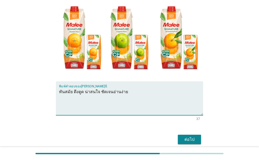
scroll to position [90, 0]
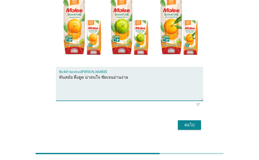
type textarea "ทันสมัย ดึงดูด น่าสนใจ ชัดเจนอ่านง่าย"
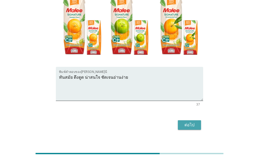
click at [182, 123] on button "ต่อไป" at bounding box center [189, 125] width 23 height 9
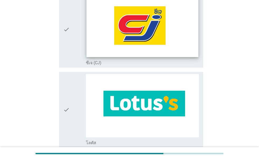
scroll to position [301, 0]
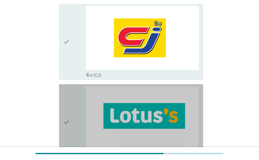
click at [136, 152] on div "check_box_outline_blank โลตัส" at bounding box center [142, 155] width 113 height 6
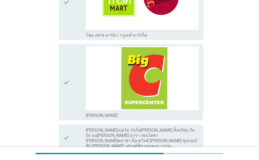
scroll to position [752, 0]
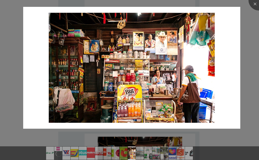
click at [106, 142] on div at bounding box center [129, 144] width 259 height 4
click at [252, 3] on div at bounding box center [259, -1] width 21 height 21
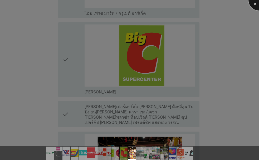
click at [252, 3] on div at bounding box center [259, -1] width 21 height 21
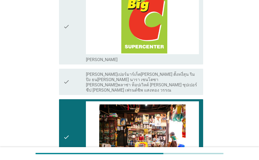
scroll to position [812, 0]
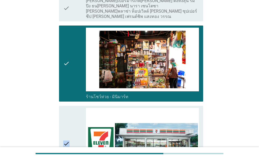
scroll to position [842, 0]
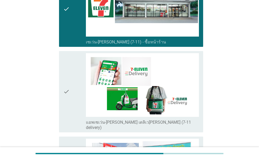
scroll to position [1022, 0]
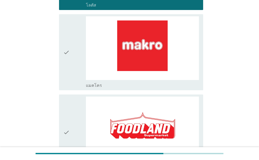
scroll to position [361, 0]
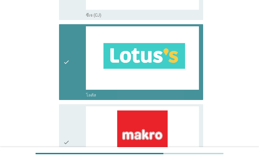
click at [79, 37] on div "check" at bounding box center [74, 62] width 23 height 72
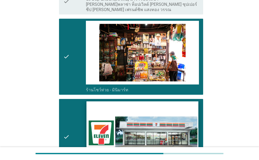
scroll to position [871, 0]
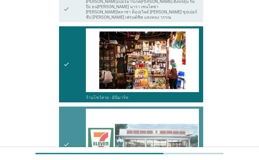
click at [83, 129] on div "check" at bounding box center [74, 145] width 23 height 72
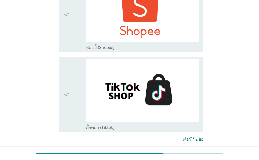
scroll to position [1442, 0]
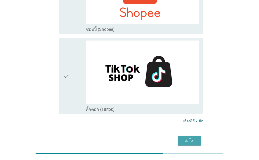
click at [198, 136] on button "ต่อไป" at bounding box center [189, 140] width 23 height 9
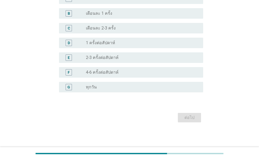
scroll to position [0, 0]
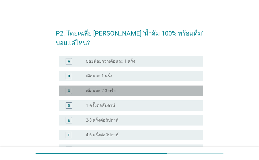
click at [194, 91] on div "radio_button_unchecked เดือนละ 2-3 ครั้ง" at bounding box center [140, 90] width 109 height 5
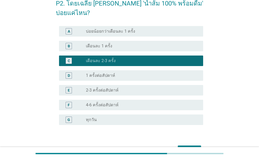
scroll to position [60, 0]
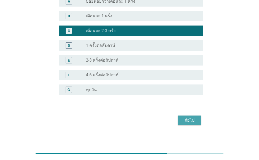
click at [186, 121] on div "ต่อไป" at bounding box center [189, 120] width 15 height 6
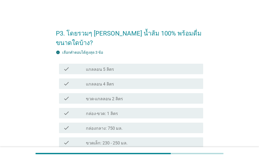
scroll to position [30, 0]
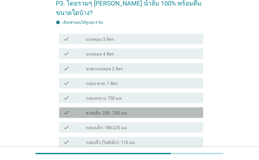
click at [113, 108] on div "check check_box_outline_blank ขวดเล็ก: 230 - 250 มล." at bounding box center [131, 113] width 144 height 11
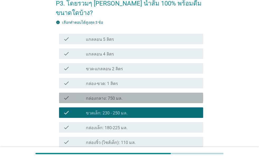
click at [117, 96] on label "กล่องกลาง: 750 มล." at bounding box center [104, 98] width 37 height 5
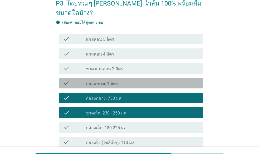
click at [122, 80] on div "check_box_outline_blank กล่อง-ขวด: 1 ลิตร" at bounding box center [142, 83] width 113 height 6
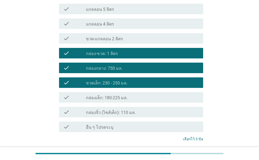
scroll to position [90, 0]
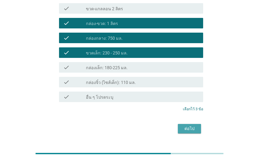
click at [190, 124] on button "ต่อไป" at bounding box center [189, 128] width 23 height 9
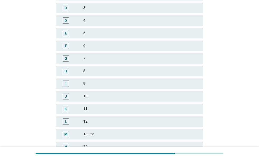
scroll to position [0, 0]
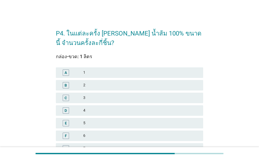
click at [134, 86] on div "2" at bounding box center [141, 85] width 116 height 6
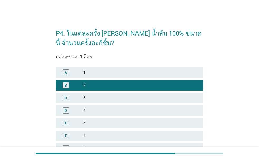
click at [143, 74] on div "1" at bounding box center [141, 73] width 116 height 6
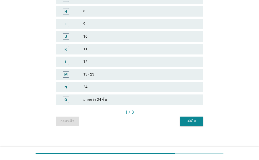
scroll to position [150, 0]
click at [194, 124] on button "ต่อไป" at bounding box center [191, 121] width 23 height 9
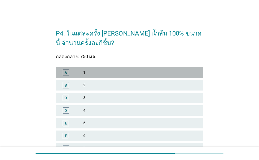
click at [190, 73] on div "1" at bounding box center [141, 73] width 116 height 6
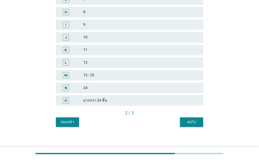
scroll to position [150, 0]
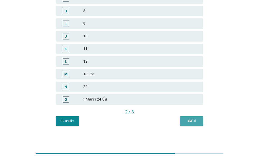
click at [185, 117] on button "ต่อไป" at bounding box center [191, 121] width 23 height 9
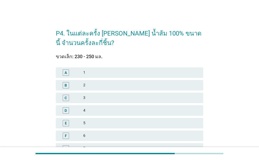
click at [146, 84] on div "2" at bounding box center [141, 85] width 116 height 6
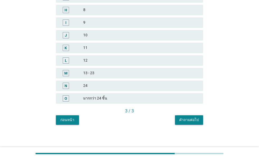
scroll to position [152, 0]
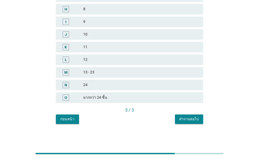
click at [188, 120] on div "คำถามต่อไป" at bounding box center [189, 120] width 20 height 6
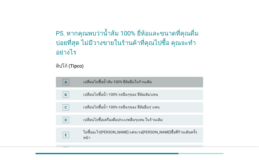
click at [157, 79] on div "เปลี่ยนไปซื้อน้ำส้ม 100% ยี่ห้ออื่นในร้านเดิม" at bounding box center [141, 82] width 116 height 6
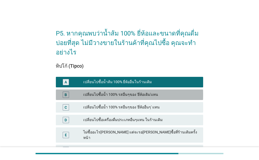
click at [151, 93] on div "เปลี่ยนไปซื้อน้ำ 100% รสอื่นๆของ 'ยี่ห้อเดิม'แทน" at bounding box center [141, 95] width 116 height 6
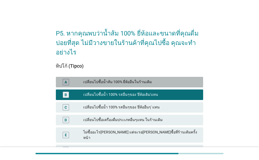
click at [158, 79] on div "เปลี่ยนไปซื้อน้ำส้ม 100% ยี่ห้ออื่นในร้านเดิม" at bounding box center [141, 82] width 116 height 6
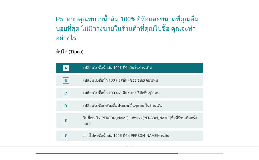
scroll to position [30, 0]
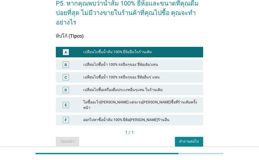
click at [180, 137] on button "คำถามต่อไป" at bounding box center [189, 141] width 28 height 9
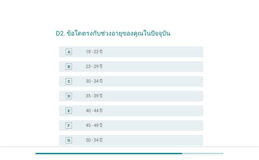
click at [144, 109] on div "radio_button_unchecked 40 - 44 ปี" at bounding box center [140, 110] width 109 height 5
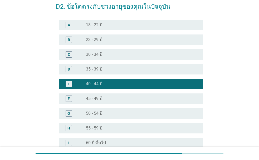
scroll to position [60, 0]
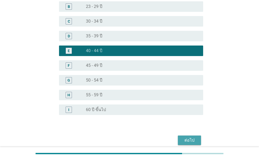
click at [179, 143] on button "ต่อไป" at bounding box center [189, 140] width 23 height 9
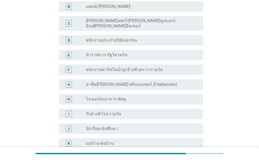
scroll to position [0, 0]
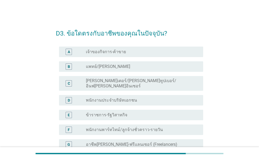
click at [150, 142] on label "อาชีพ[PERSON_NAME]-ฟรีแลนเซอร์ (Freelancers)" at bounding box center [132, 144] width 92 height 5
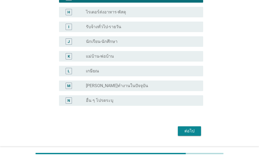
scroll to position [150, 0]
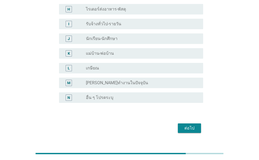
click at [183, 125] on div "ต่อไป" at bounding box center [189, 128] width 15 height 6
